Goal: Task Accomplishment & Management: Complete application form

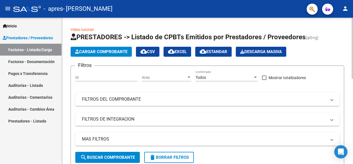
click at [126, 52] on span "Cargar Comprobante" at bounding box center [101, 51] width 52 height 5
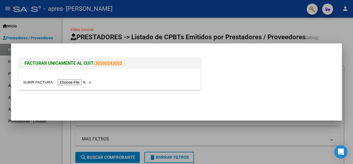
click at [82, 83] on input "file" at bounding box center [58, 82] width 70 height 6
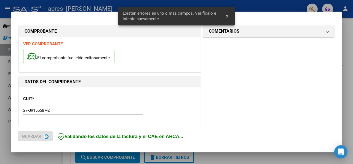
scroll to position [144, 0]
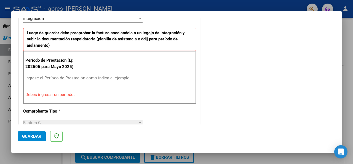
click at [80, 77] on input "Ingrese el Período de Prestación como indica el ejemplo" at bounding box center [83, 77] width 116 height 5
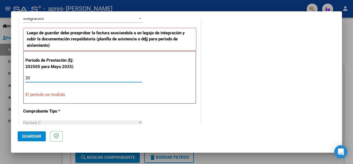
type input "2"
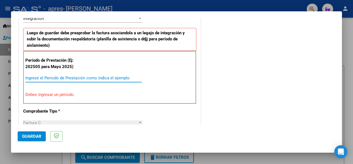
click at [86, 91] on p "Debes ingresar un período." at bounding box center [109, 94] width 169 height 6
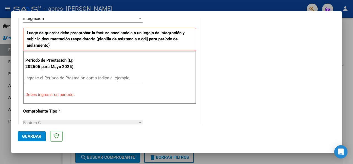
click at [58, 77] on input "Ingrese el Período de Prestación como indica el ejemplo" at bounding box center [83, 77] width 116 height 5
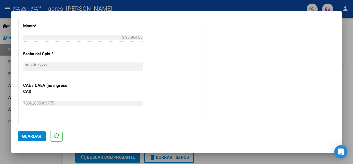
scroll to position [365, 0]
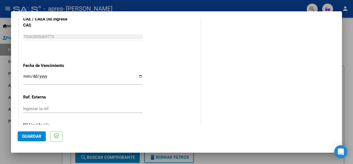
type input "202508"
click at [34, 134] on span "Guardar" at bounding box center [31, 136] width 19 height 5
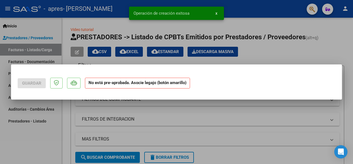
scroll to position [0, 0]
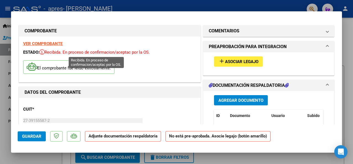
click at [232, 62] on span "Asociar Legajo" at bounding box center [241, 61] width 33 height 5
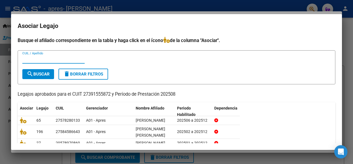
scroll to position [33, 0]
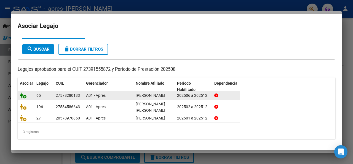
click at [25, 92] on icon at bounding box center [23, 95] width 7 height 6
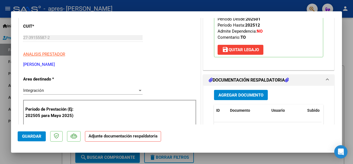
scroll to position [83, 0]
click at [243, 93] on span "Agregar Documento" at bounding box center [241, 94] width 45 height 5
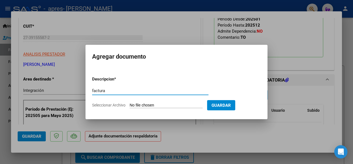
type input "factura"
click at [148, 104] on input "Seleccionar Archivo" at bounding box center [166, 105] width 73 height 5
type input "C:\fakepath\27391555872_011_00001_00000874.pdf"
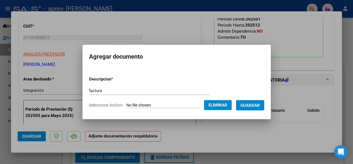
click at [251, 103] on span "Guardar" at bounding box center [250, 105] width 19 height 5
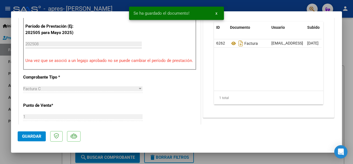
scroll to position [110, 0]
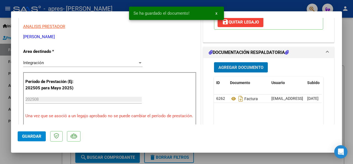
click at [237, 68] on span "Agregar Documento" at bounding box center [241, 67] width 45 height 5
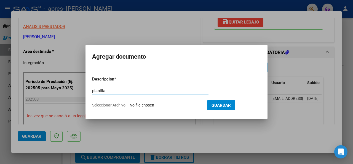
type input "planilla"
click at [171, 102] on form "Descripcion * planilla Escriba aquí una descripcion Seleccionar Archivo Guardar" at bounding box center [176, 92] width 169 height 40
click at [170, 104] on input "Seleccionar Archivo" at bounding box center [166, 105] width 73 height 5
type input "C:\fakepath\CamScanner [DATE] 20.19.pdf"
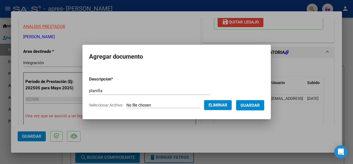
click at [258, 105] on span "Guardar" at bounding box center [250, 105] width 19 height 5
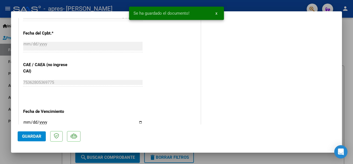
scroll to position [393, 0]
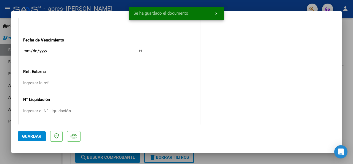
click at [35, 136] on span "Guardar" at bounding box center [31, 136] width 19 height 5
click at [217, 12] on span "x" at bounding box center [217, 13] width 2 height 5
click at [234, 6] on div at bounding box center [176, 82] width 353 height 164
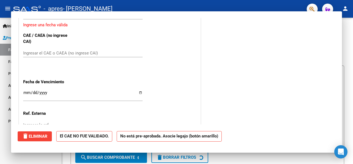
scroll to position [0, 0]
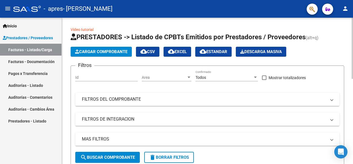
click at [93, 53] on span "Cargar Comprobante" at bounding box center [101, 51] width 52 height 5
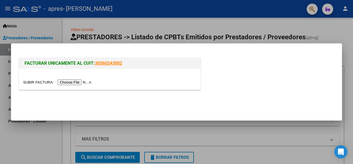
click at [62, 81] on input "file" at bounding box center [58, 82] width 70 height 6
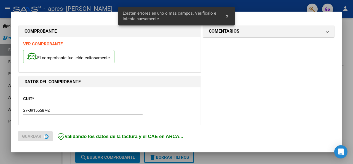
scroll to position [134, 0]
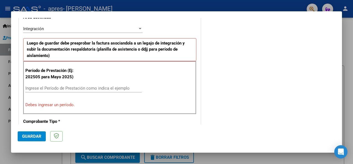
click at [74, 88] on input "Ingrese el Período de Prestación como indica el ejemplo" at bounding box center [83, 88] width 116 height 5
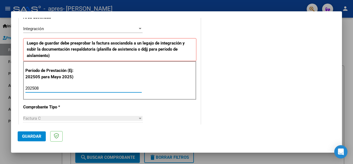
type input "202508"
click at [34, 137] on span "Guardar" at bounding box center [31, 136] width 19 height 5
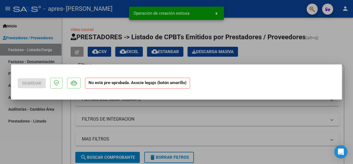
scroll to position [0, 0]
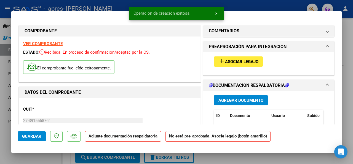
click at [225, 62] on span "Asociar Legajo" at bounding box center [241, 61] width 33 height 5
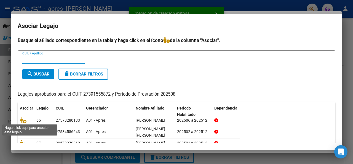
scroll to position [28, 0]
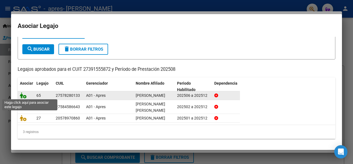
click at [24, 95] on icon at bounding box center [23, 95] width 7 height 6
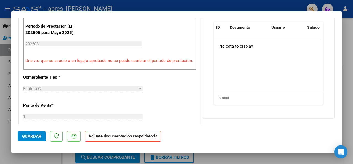
scroll to position [83, 0]
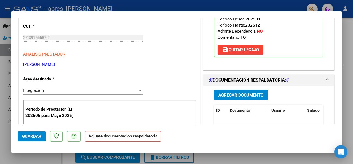
click at [252, 95] on span "Agregar Documento" at bounding box center [241, 94] width 45 height 5
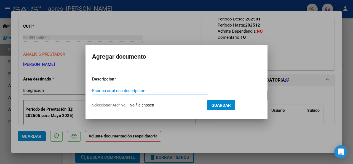
click at [151, 91] on input "Escriba aquí una descripcion" at bounding box center [150, 90] width 116 height 5
type input "factura"
click at [160, 103] on input "Seleccionar Archivo" at bounding box center [166, 105] width 73 height 5
type input "C:\fakepath\27391555872_011_00001_00000877.pdf"
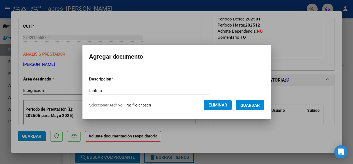
click at [257, 107] on span "Guardar" at bounding box center [250, 105] width 19 height 5
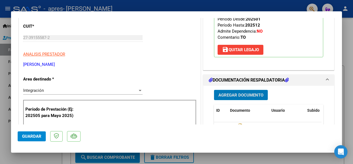
click at [230, 91] on button "Agregar Documento" at bounding box center [241, 95] width 54 height 10
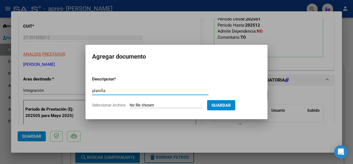
type input "planilla"
click at [183, 107] on input "Seleccionar Archivo" at bounding box center [166, 105] width 73 height 5
type input "C:\fakepath\CamScanner [DATE] 20.24.pdf"
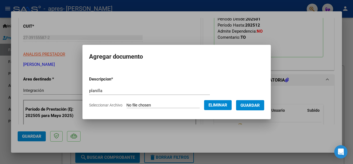
click at [256, 105] on span "Guardar" at bounding box center [250, 105] width 19 height 5
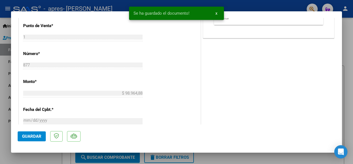
scroll to position [248, 0]
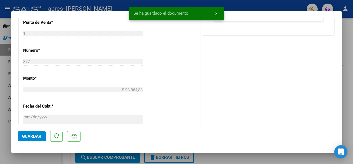
click at [25, 140] on button "Guardar" at bounding box center [32, 136] width 28 height 10
click at [215, 12] on button "x" at bounding box center [216, 13] width 11 height 10
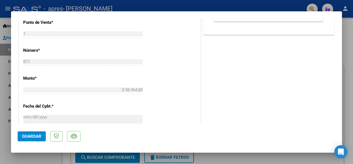
click at [226, 7] on div at bounding box center [176, 82] width 353 height 164
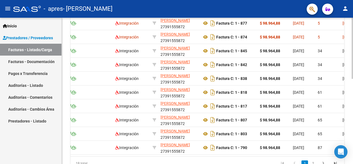
scroll to position [0, 0]
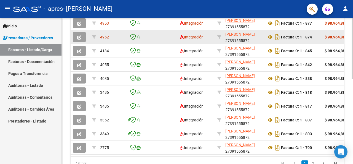
click at [80, 37] on icon "button" at bounding box center [79, 37] width 4 height 4
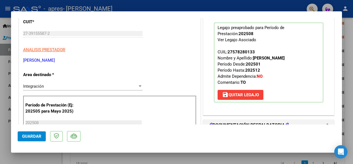
scroll to position [83, 0]
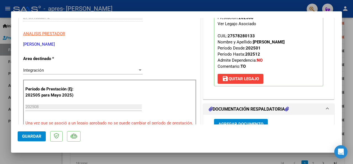
click at [244, 79] on span "save [PERSON_NAME]" at bounding box center [240, 78] width 37 height 5
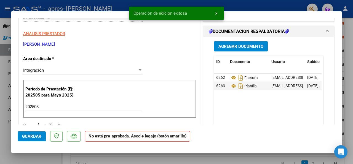
scroll to position [0, 0]
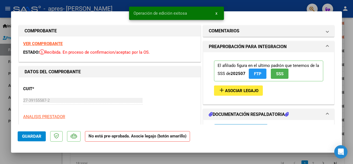
click at [233, 90] on span "Asociar Legajo" at bounding box center [241, 90] width 33 height 5
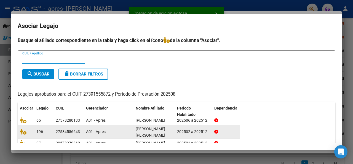
scroll to position [33, 0]
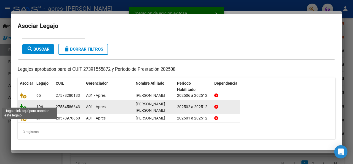
click at [23, 104] on icon at bounding box center [23, 107] width 7 height 6
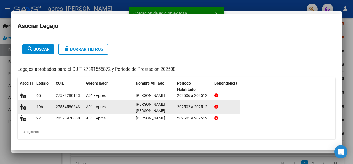
scroll to position [0, 0]
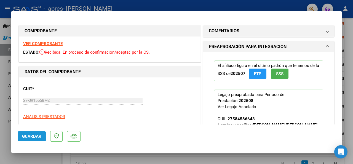
click at [33, 137] on span "Guardar" at bounding box center [31, 136] width 19 height 5
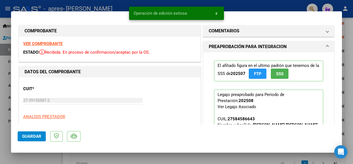
click at [217, 14] on span "x" at bounding box center [217, 13] width 2 height 5
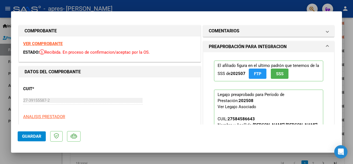
click at [226, 5] on div at bounding box center [176, 82] width 353 height 164
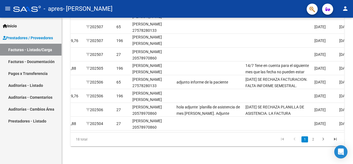
scroll to position [38, 0]
